Goal: Task Accomplishment & Management: Use online tool/utility

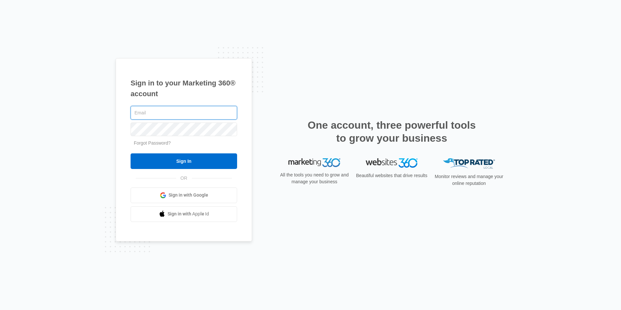
paste input "[EMAIL_ADDRESS][DOMAIN_NAME]"
type input "[EMAIL_ADDRESS][DOMAIN_NAME]"
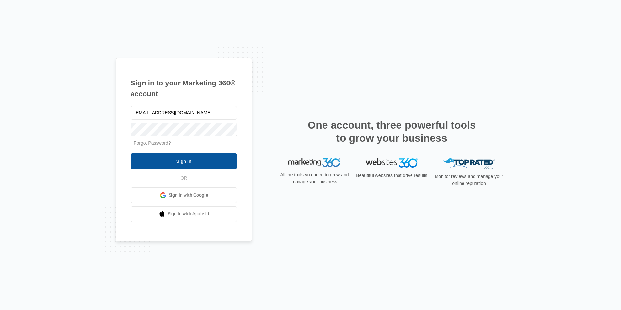
click at [181, 159] on input "Sign In" at bounding box center [184, 161] width 107 height 16
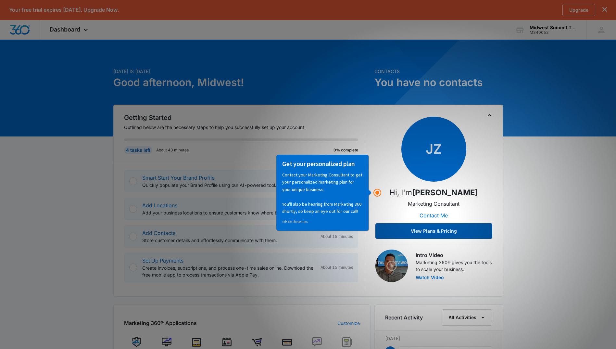
click at [437, 231] on button "View Plans & Pricing" at bounding box center [433, 231] width 117 height 16
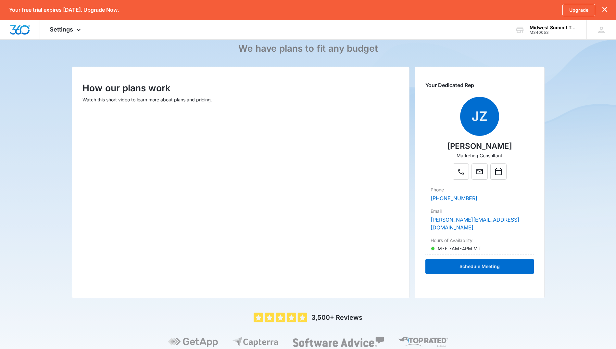
scroll to position [65, 0]
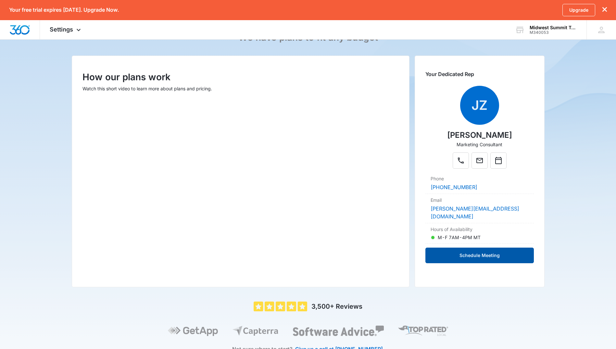
click at [486, 247] on button "Schedule Meeting" at bounding box center [479, 255] width 108 height 16
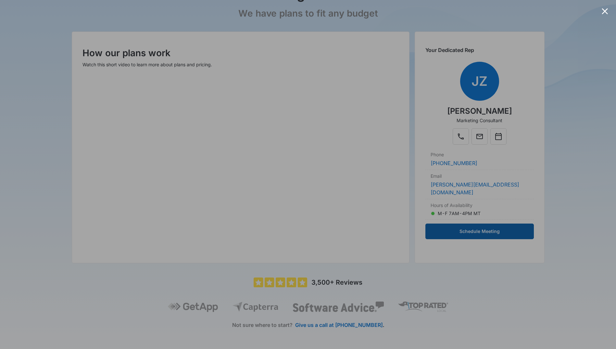
scroll to position [91, 0]
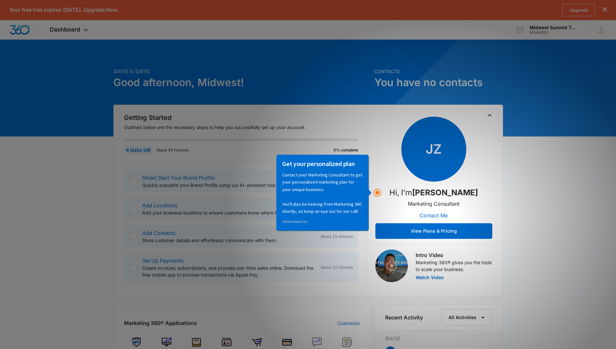
click at [539, 213] on div "Today is Wednesday, October 15th Good afternoon, Midwest! Contacts You have no …" at bounding box center [308, 328] width 616 height 563
click at [379, 192] on circle "Hotspot (open by clicking or pressing space/enter)" at bounding box center [377, 193] width 6 height 6
click at [404, 194] on p "Hi, I'm Justin Zochniak" at bounding box center [433, 193] width 89 height 12
click at [221, 164] on div "Smart Start Your Brand Profile Quickly populate your Brand Profile using our AI…" at bounding box center [245, 226] width 242 height 128
click at [207, 178] on link "Smart Start Your Brand Profile" at bounding box center [178, 177] width 72 height 6
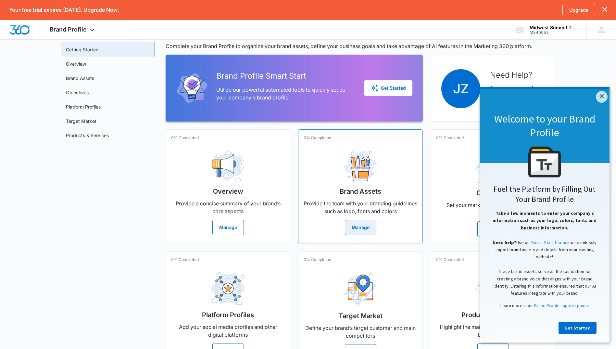
scroll to position [57, 0]
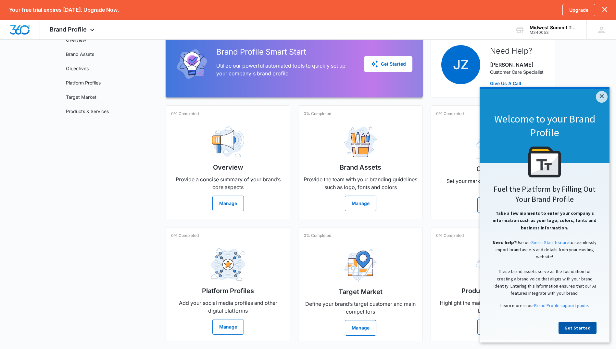
click at [580, 331] on link "Get Started" at bounding box center [578, 328] width 38 height 12
